Goal: Task Accomplishment & Management: Use online tool/utility

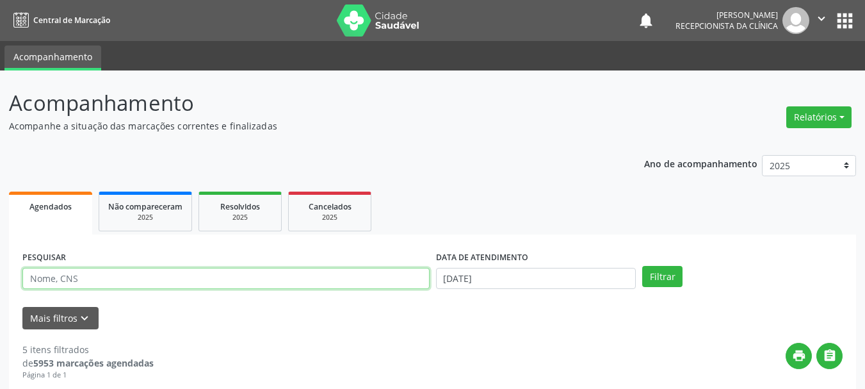
drag, startPoint x: 95, startPoint y: 282, endPoint x: 113, endPoint y: 284, distance: 18.7
click at [95, 282] on input "text" at bounding box center [225, 279] width 407 height 22
type input "708704170791693"
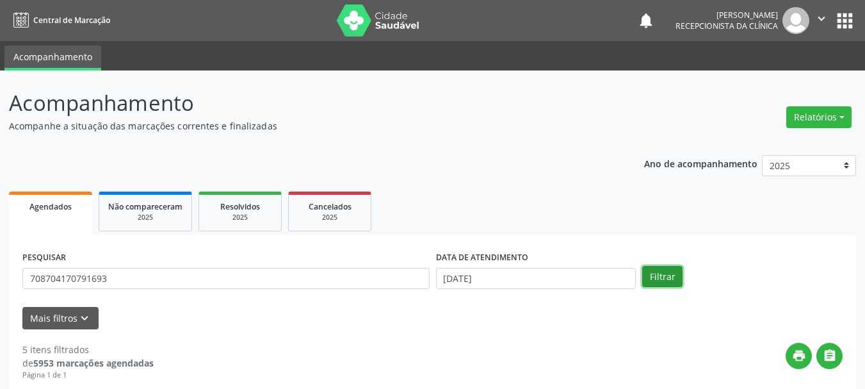
drag, startPoint x: 672, startPoint y: 279, endPoint x: 660, endPoint y: 301, distance: 25.8
click at [671, 279] on button "Filtrar" at bounding box center [662, 277] width 40 height 22
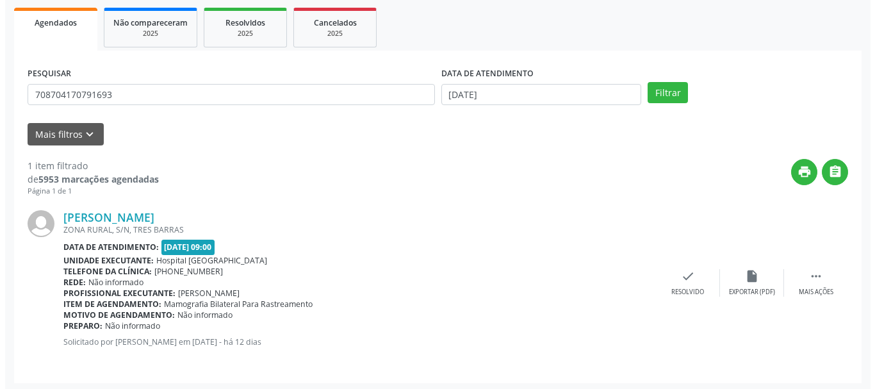
scroll to position [187, 0]
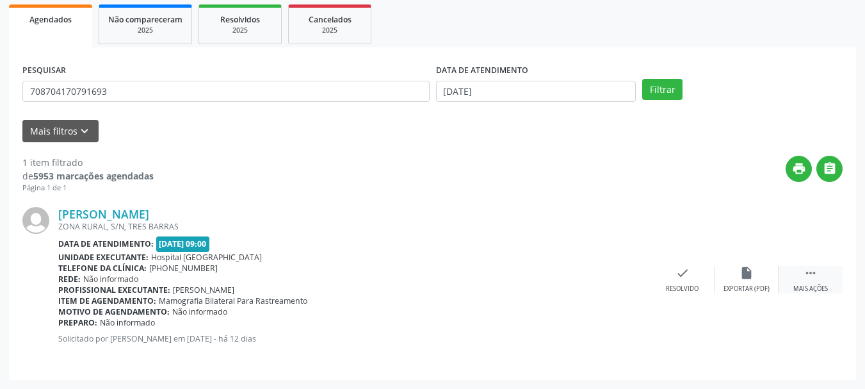
click at [810, 288] on div "Mais ações" at bounding box center [811, 288] width 35 height 9
click at [631, 277] on div "print Imprimir" at bounding box center [619, 280] width 64 height 28
click at [482, 273] on div "check Resolvido" at bounding box center [491, 280] width 64 height 28
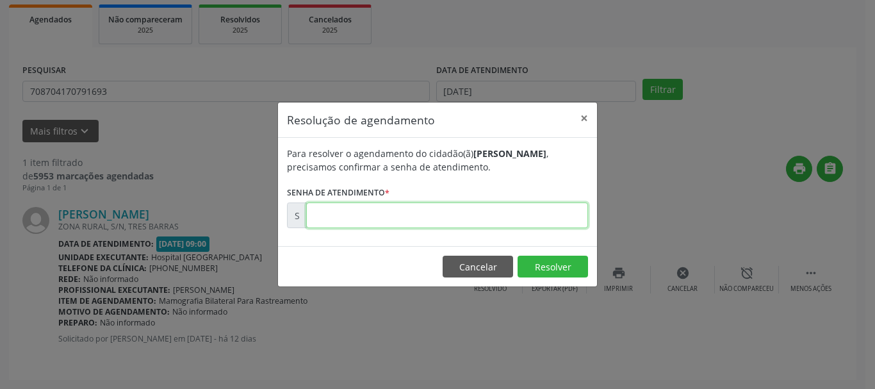
click at [431, 220] on input "text" at bounding box center [447, 215] width 282 height 26
paste input "00175110"
type input "00175110"
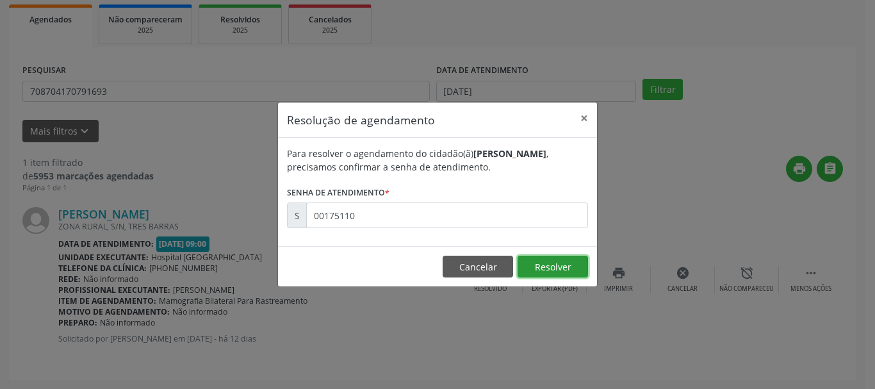
click at [551, 272] on button "Resolver" at bounding box center [552, 267] width 70 height 22
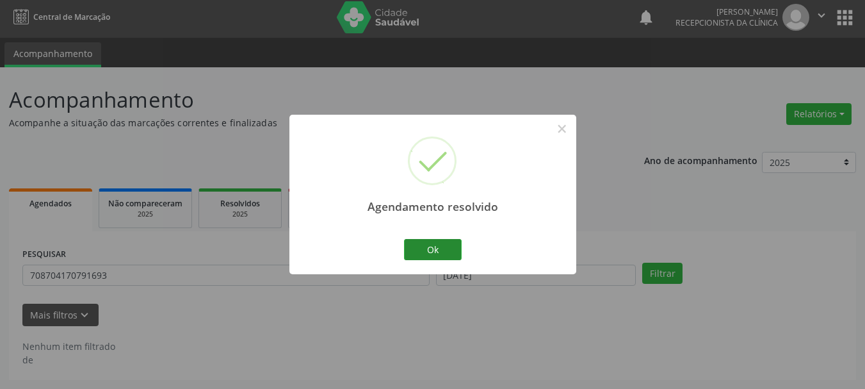
scroll to position [3, 0]
drag, startPoint x: 436, startPoint y: 252, endPoint x: 455, endPoint y: 284, distance: 37.7
click at [438, 255] on button "Ok" at bounding box center [433, 250] width 58 height 22
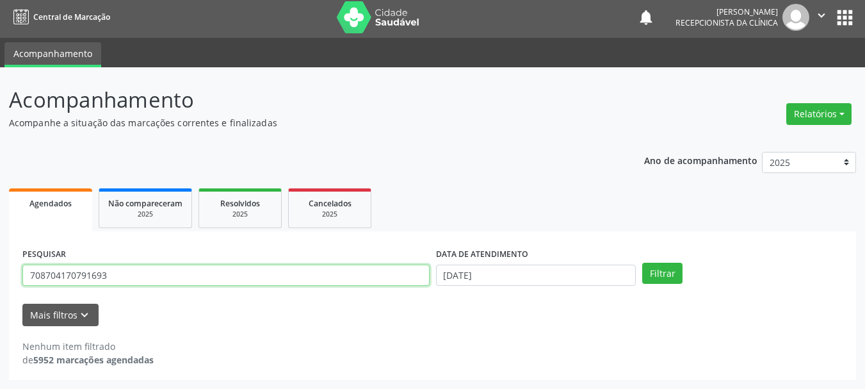
drag, startPoint x: 173, startPoint y: 273, endPoint x: 0, endPoint y: 322, distance: 179.6
click at [0, 322] on div "Acompanhamento Acompanhe a situação das marcações correntes e finalizadas Relat…" at bounding box center [432, 228] width 865 height 322
type input "704605668021329"
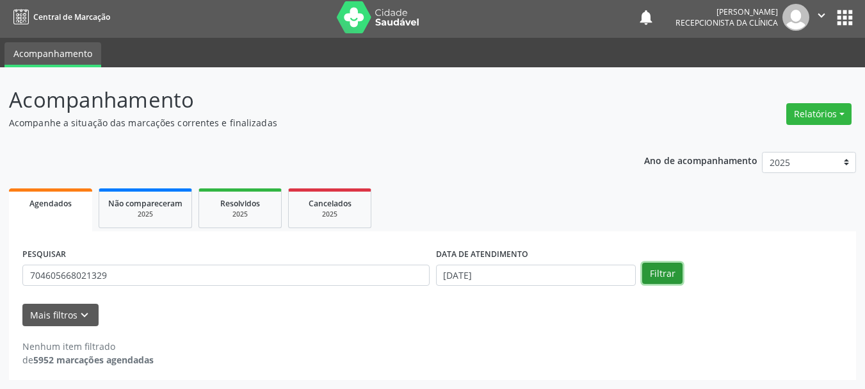
click at [667, 272] on button "Filtrar" at bounding box center [662, 274] width 40 height 22
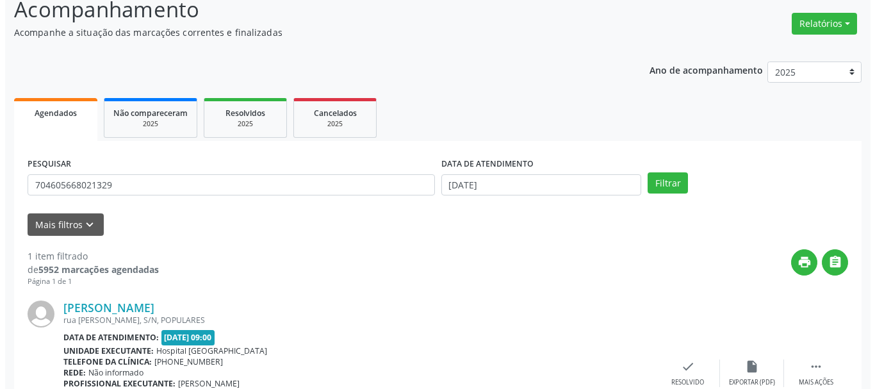
scroll to position [187, 0]
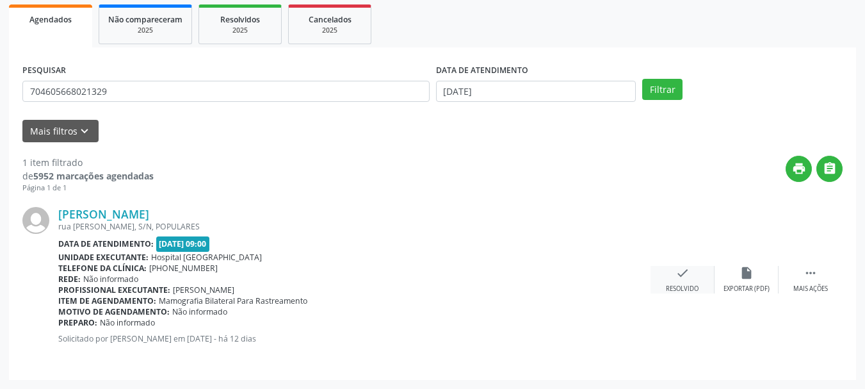
click at [676, 276] on icon "check" at bounding box center [683, 273] width 14 height 14
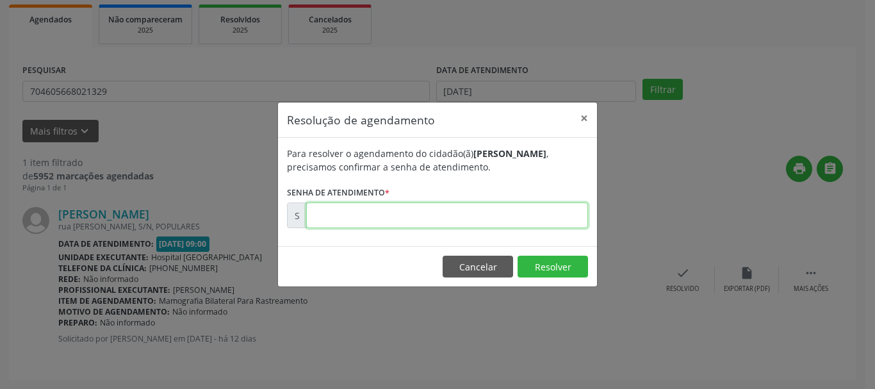
click at [457, 222] on input "text" at bounding box center [447, 215] width 282 height 26
type input "00174997"
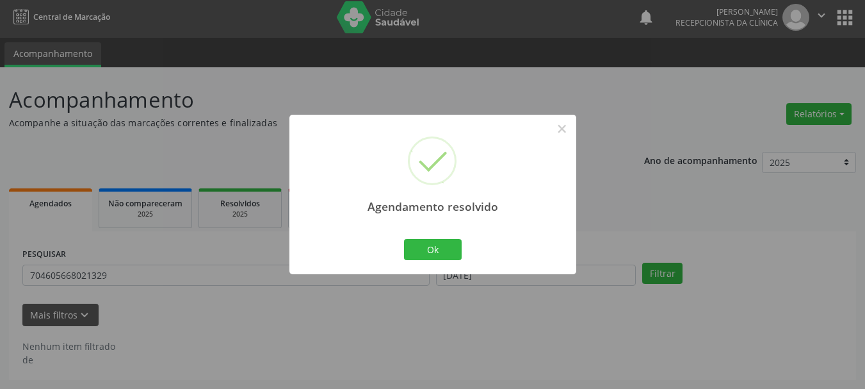
scroll to position [3, 0]
click at [441, 242] on button "Ok" at bounding box center [433, 250] width 58 height 22
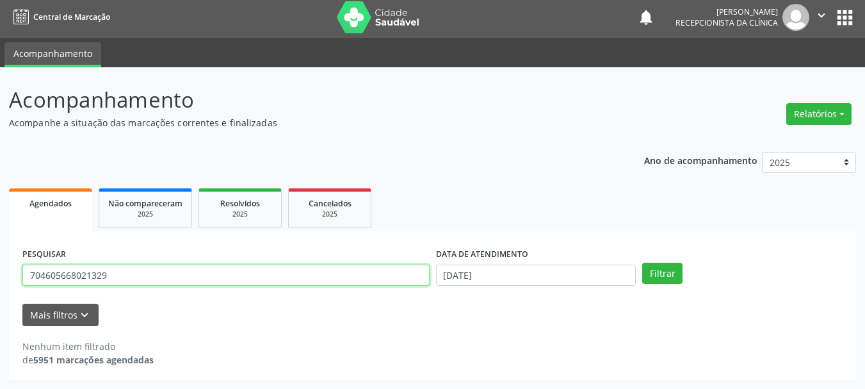
drag, startPoint x: 169, startPoint y: 278, endPoint x: 97, endPoint y: 277, distance: 71.7
click at [97, 277] on input "704605668021329" at bounding box center [225, 276] width 407 height 22
type input "7"
type input "704200739588880"
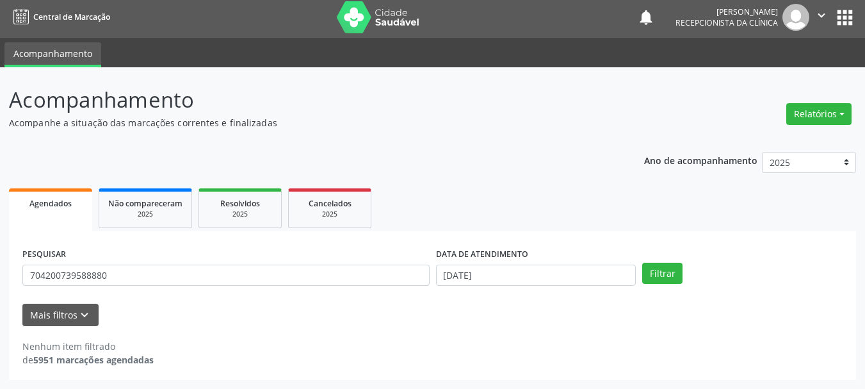
click at [663, 287] on div "PESQUISAR 704200739588880 DATA DE ATENDIMENTO [DATE] Filtrar" at bounding box center [432, 270] width 827 height 50
click at [662, 281] on button "Filtrar" at bounding box center [662, 274] width 40 height 22
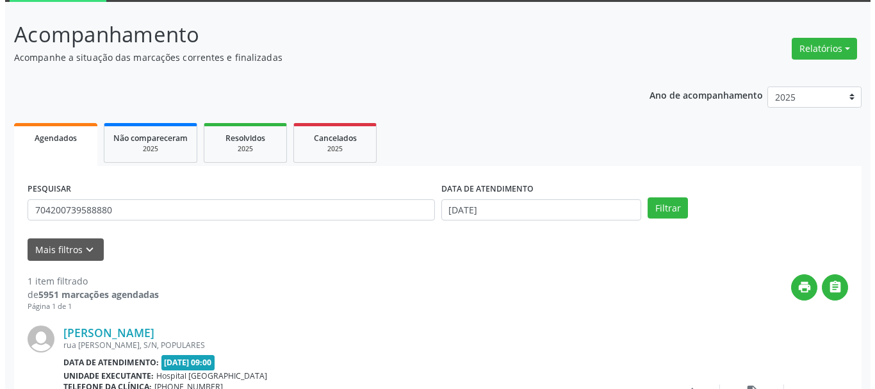
scroll to position [187, 0]
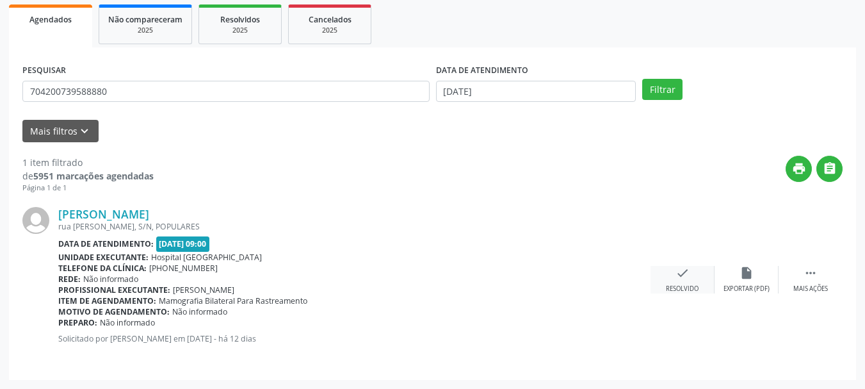
click at [683, 272] on icon "check" at bounding box center [683, 273] width 14 height 14
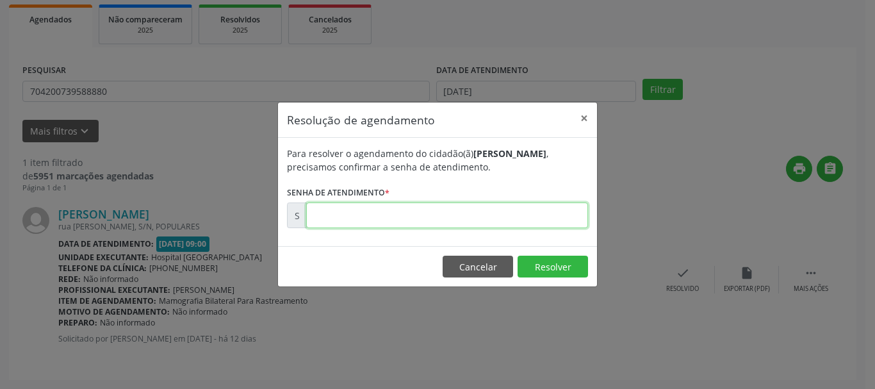
drag, startPoint x: 327, startPoint y: 218, endPoint x: 333, endPoint y: 221, distance: 6.9
click at [327, 218] on input "text" at bounding box center [447, 215] width 282 height 26
type input "00174994"
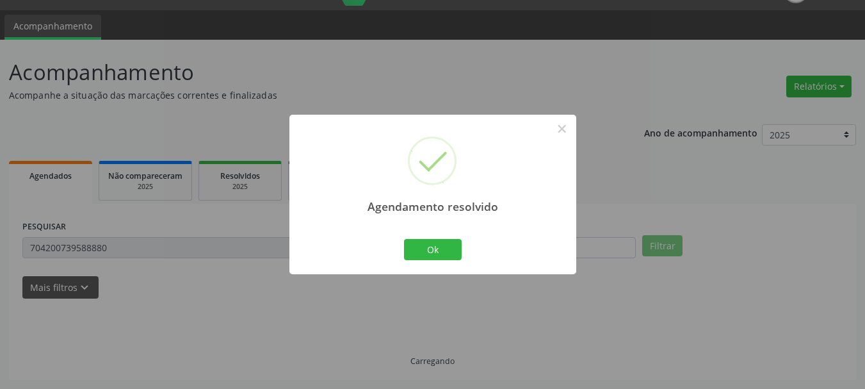
scroll to position [3, 0]
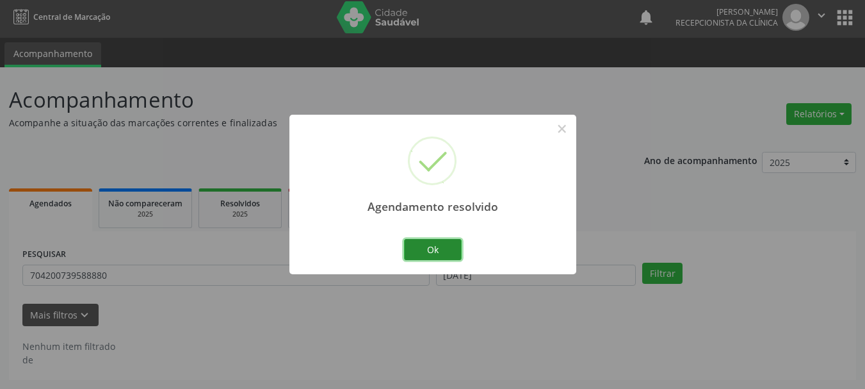
click at [437, 248] on button "Ok" at bounding box center [433, 250] width 58 height 22
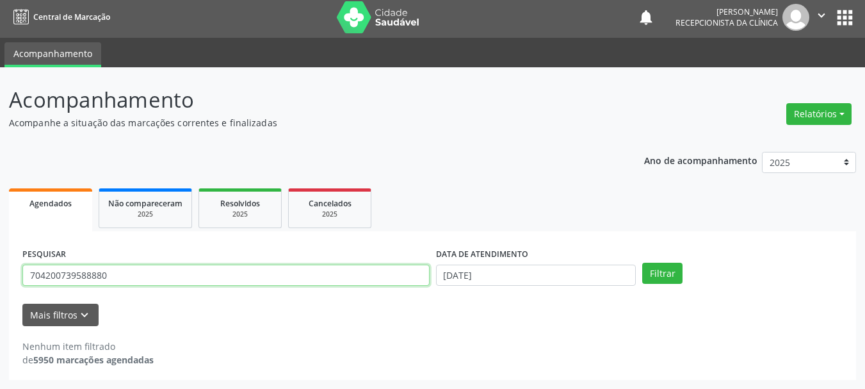
drag, startPoint x: 158, startPoint y: 266, endPoint x: 24, endPoint y: 265, distance: 133.9
click at [0, 273] on div "Acompanhamento Acompanhe a situação das marcações correntes e finalizadas Relat…" at bounding box center [432, 228] width 865 height 322
type input "701402698577133"
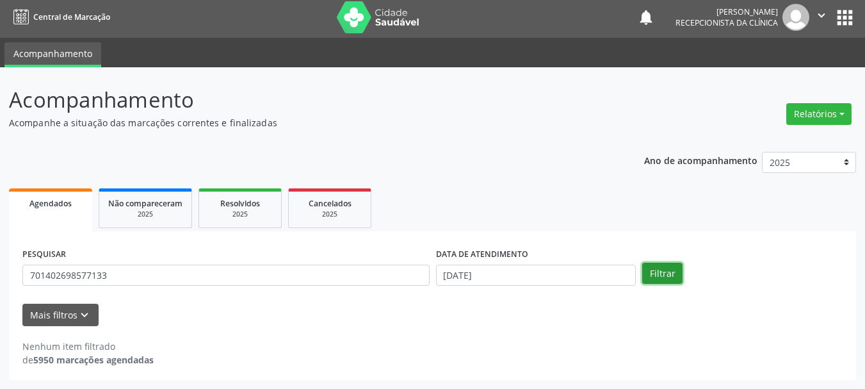
click at [643, 276] on button "Filtrar" at bounding box center [662, 274] width 40 height 22
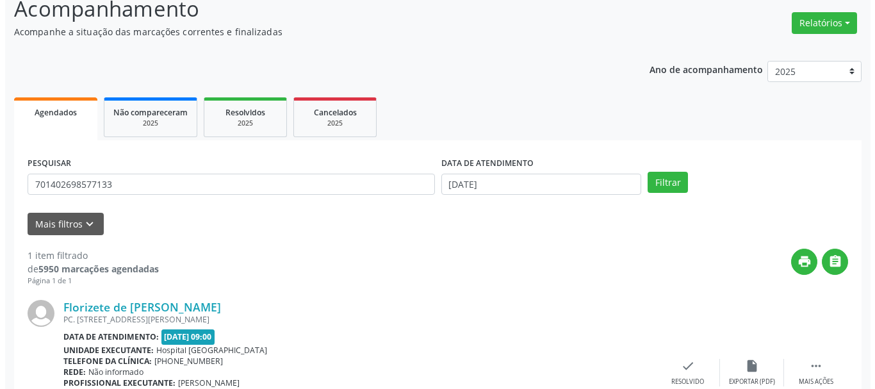
scroll to position [187, 0]
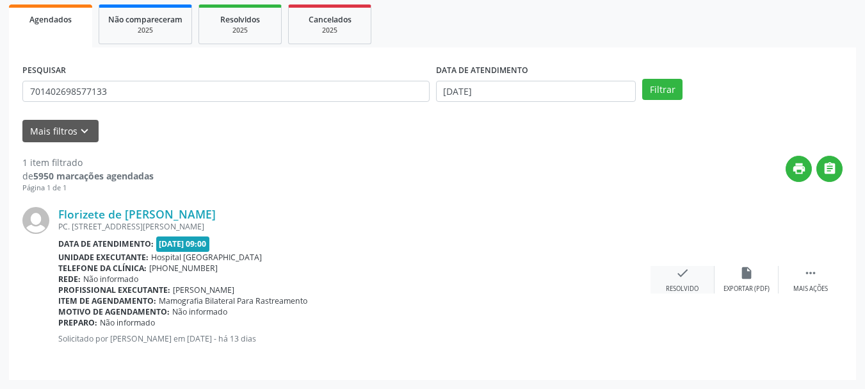
click at [681, 291] on div "Resolvido" at bounding box center [682, 288] width 33 height 9
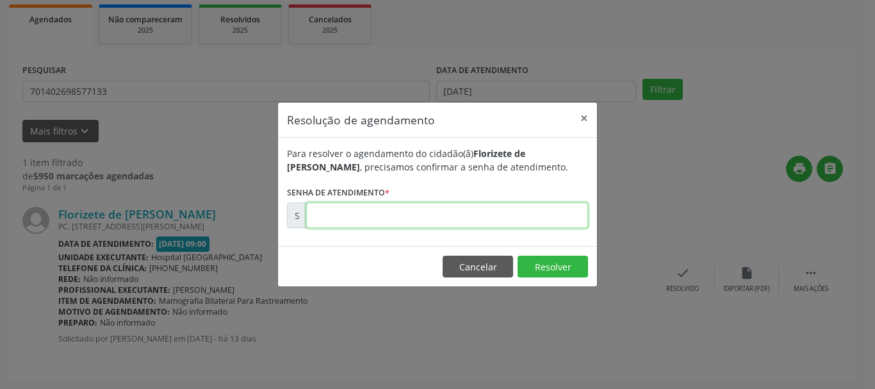
click at [392, 218] on input "text" at bounding box center [447, 215] width 282 height 26
type input "00174861"
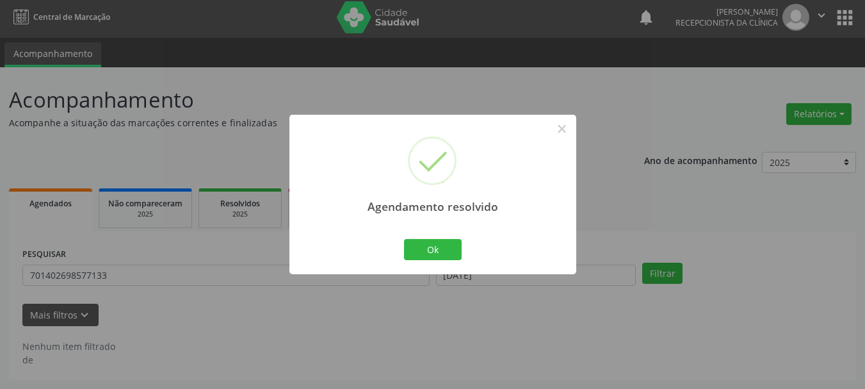
scroll to position [3, 0]
click at [424, 247] on button "Ok" at bounding box center [433, 250] width 58 height 22
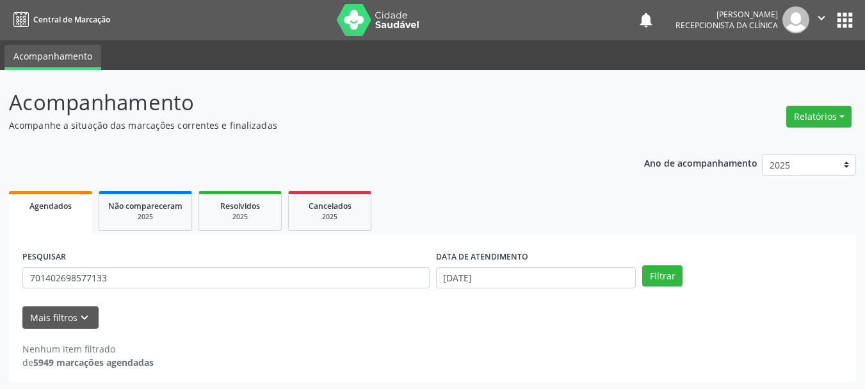
scroll to position [0, 0]
